Goal: Information Seeking & Learning: Find specific fact

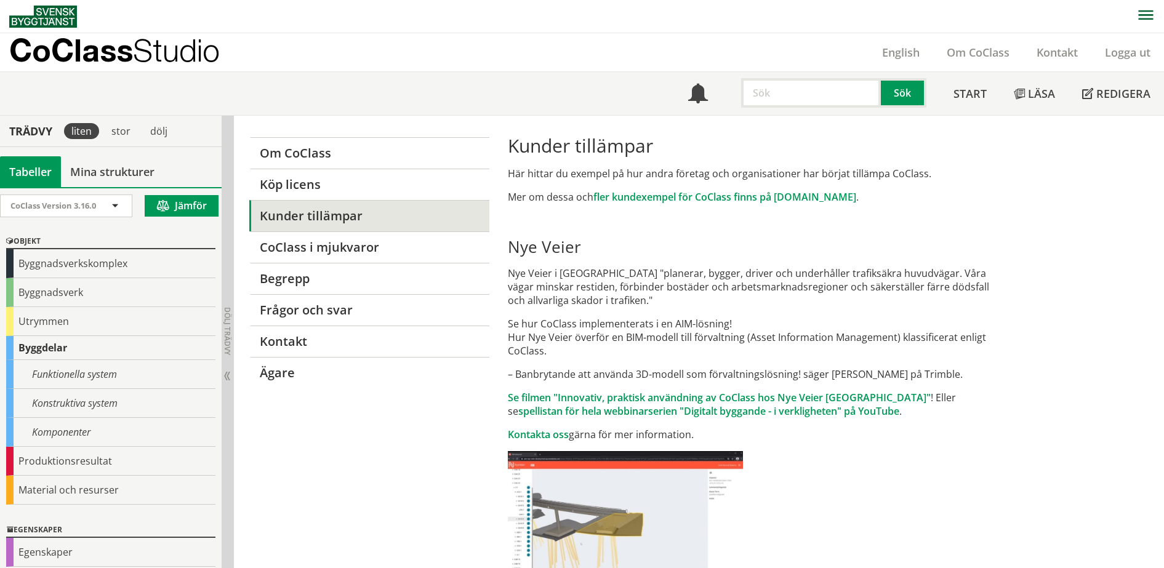
click at [98, 49] on p "CoClass Studio" at bounding box center [114, 50] width 210 height 14
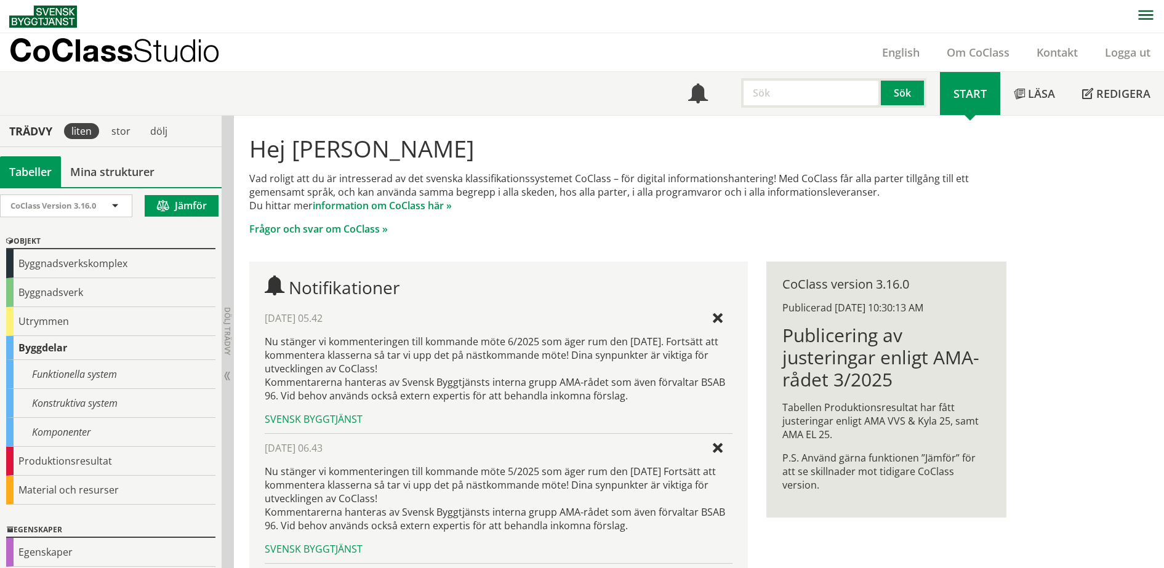
click at [753, 233] on p "Frågor och svar om CoClass »" at bounding box center [627, 229] width 756 height 14
click at [811, 99] on input "text" at bounding box center [811, 93] width 140 height 30
type input "ebe.11528"
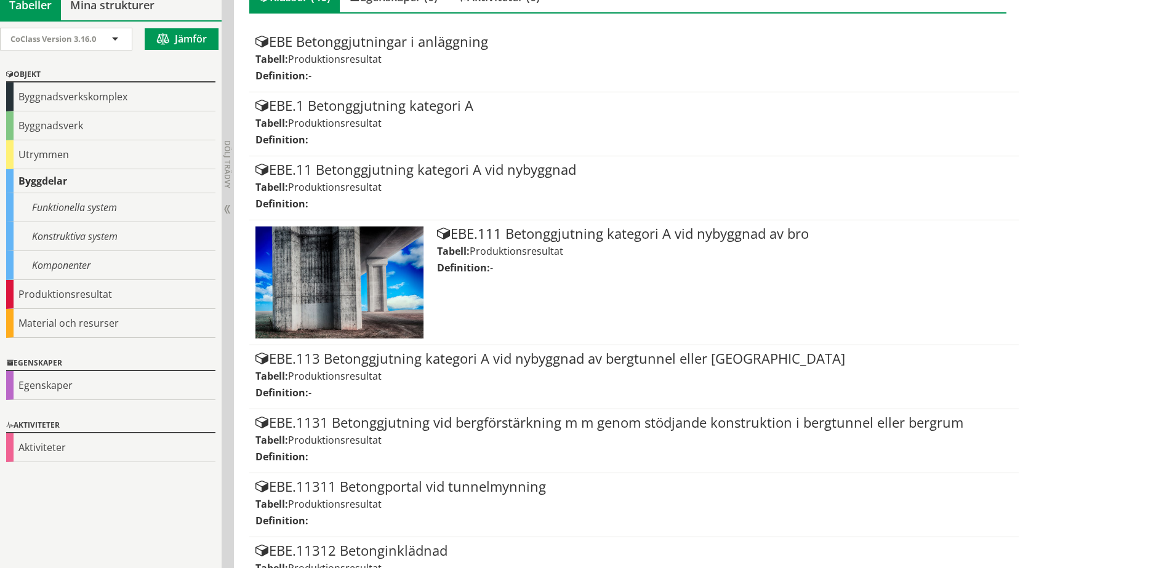
scroll to position [211, 0]
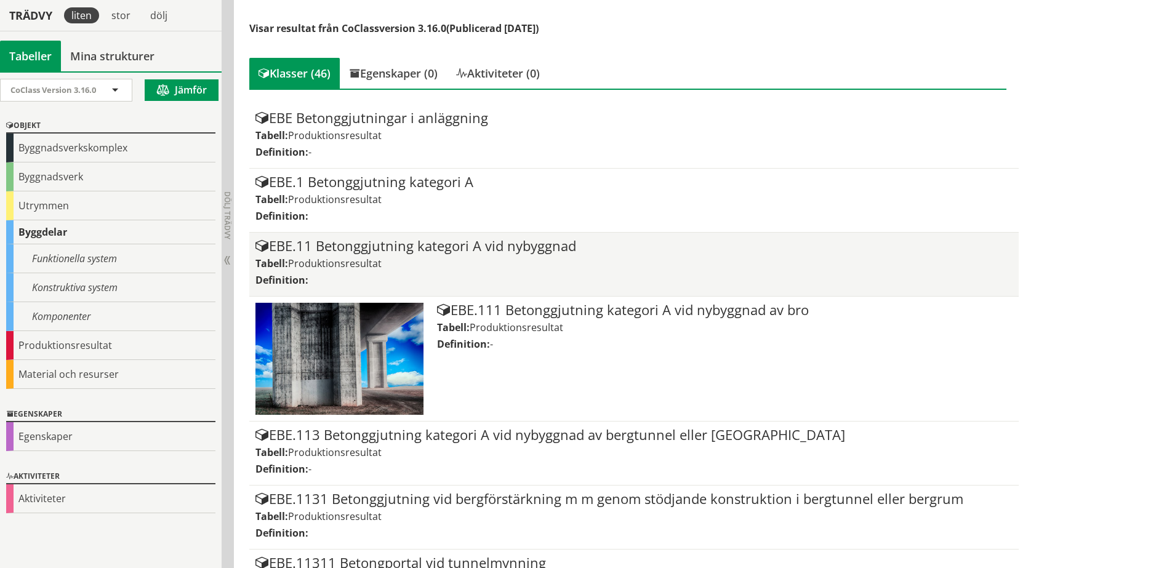
click at [331, 254] on div "EBE.11 Betonggjutning kategori A vid nybyggnad" at bounding box center [633, 246] width 756 height 15
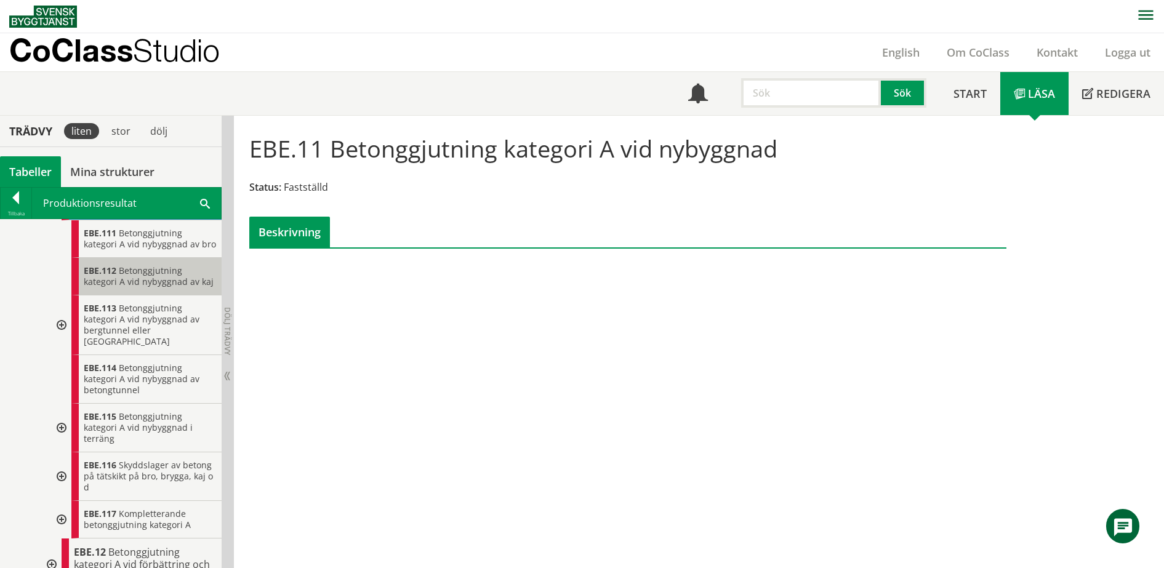
scroll to position [385, 0]
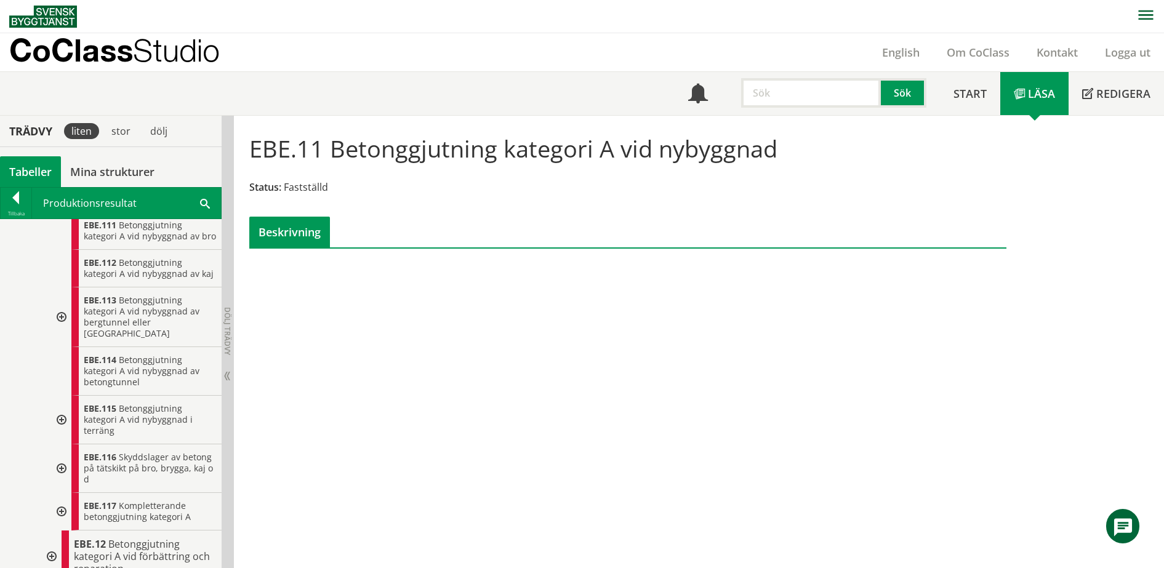
click at [61, 444] on div at bounding box center [60, 420] width 22 height 49
click at [70, 493] on div at bounding box center [70, 468] width 22 height 49
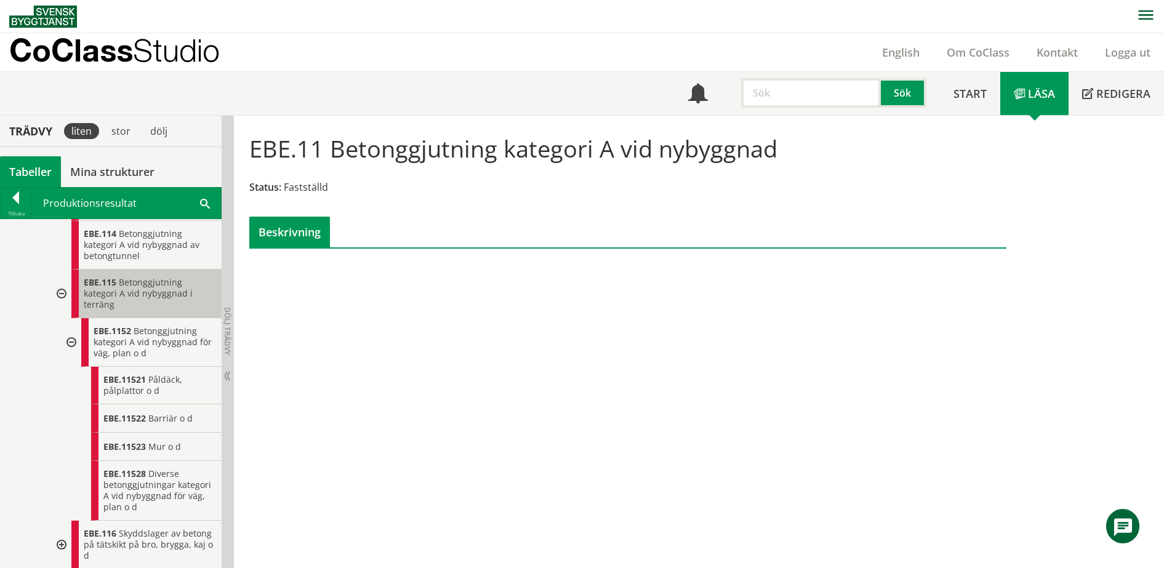
scroll to position [539, 0]
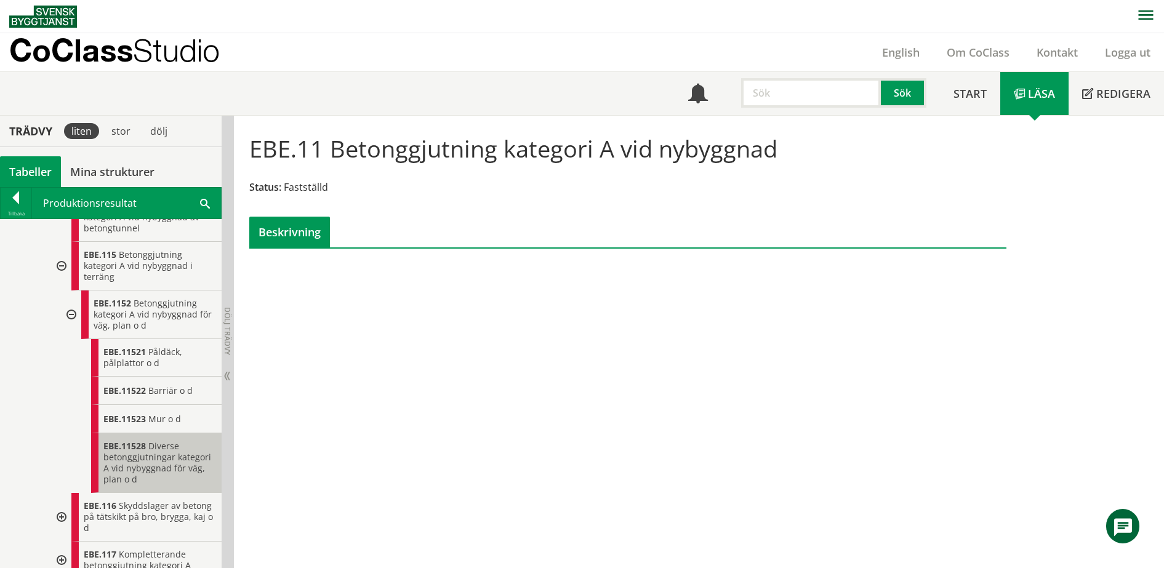
click at [164, 485] on span "Diverse betonggjutningar kategori A vid nybyggnad för väg, plan o d" at bounding box center [157, 462] width 108 height 45
click at [148, 485] on span "Diverse betonggjutningar kategori A vid nybyggnad för väg, plan o d" at bounding box center [157, 462] width 108 height 45
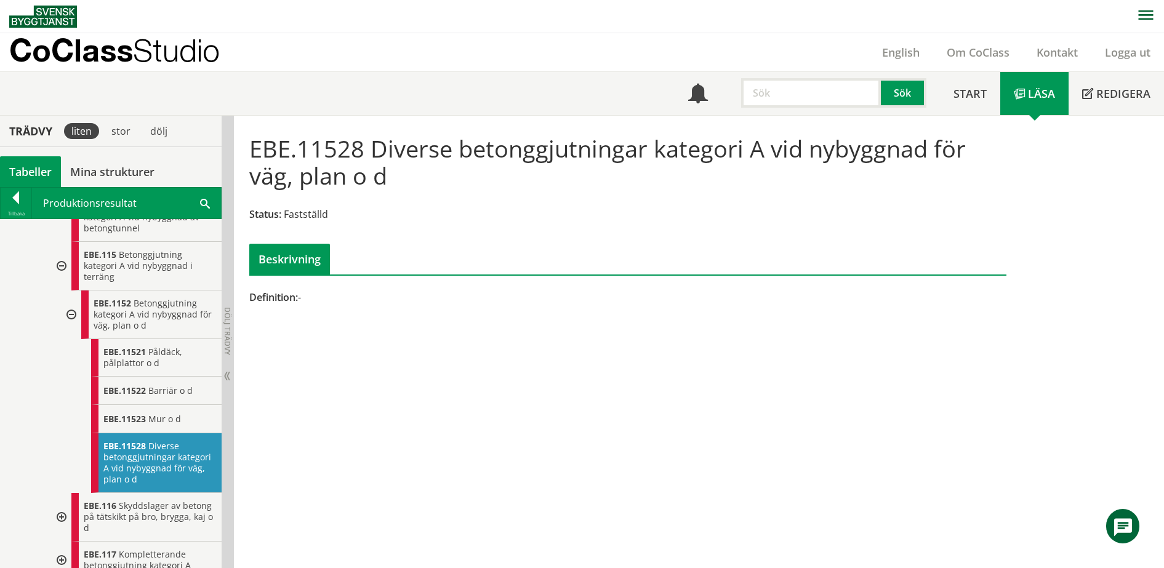
click at [87, 50] on p "CoClass Studio" at bounding box center [114, 50] width 210 height 14
